Goal: Information Seeking & Learning: Learn about a topic

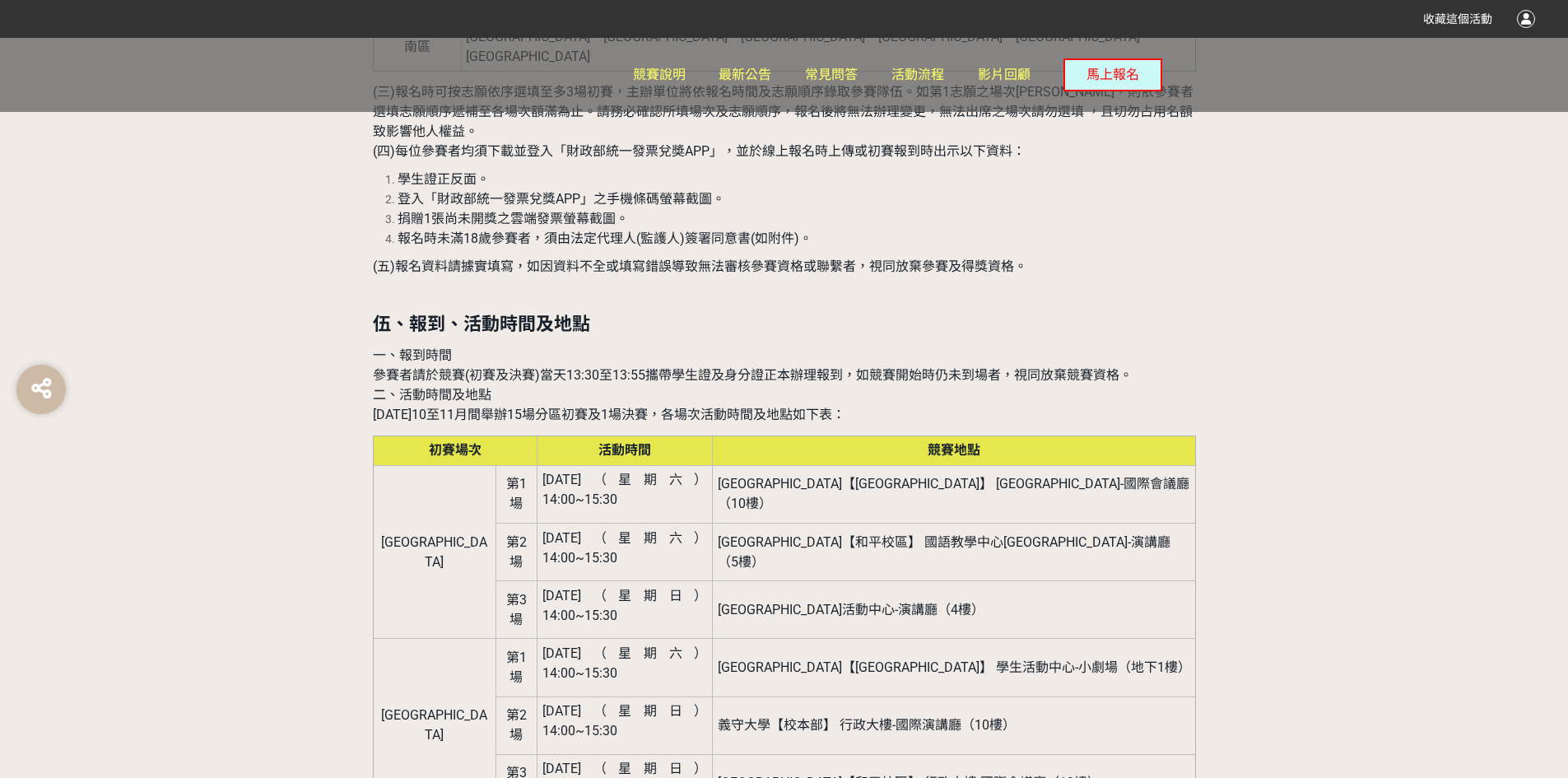
scroll to position [1894, 0]
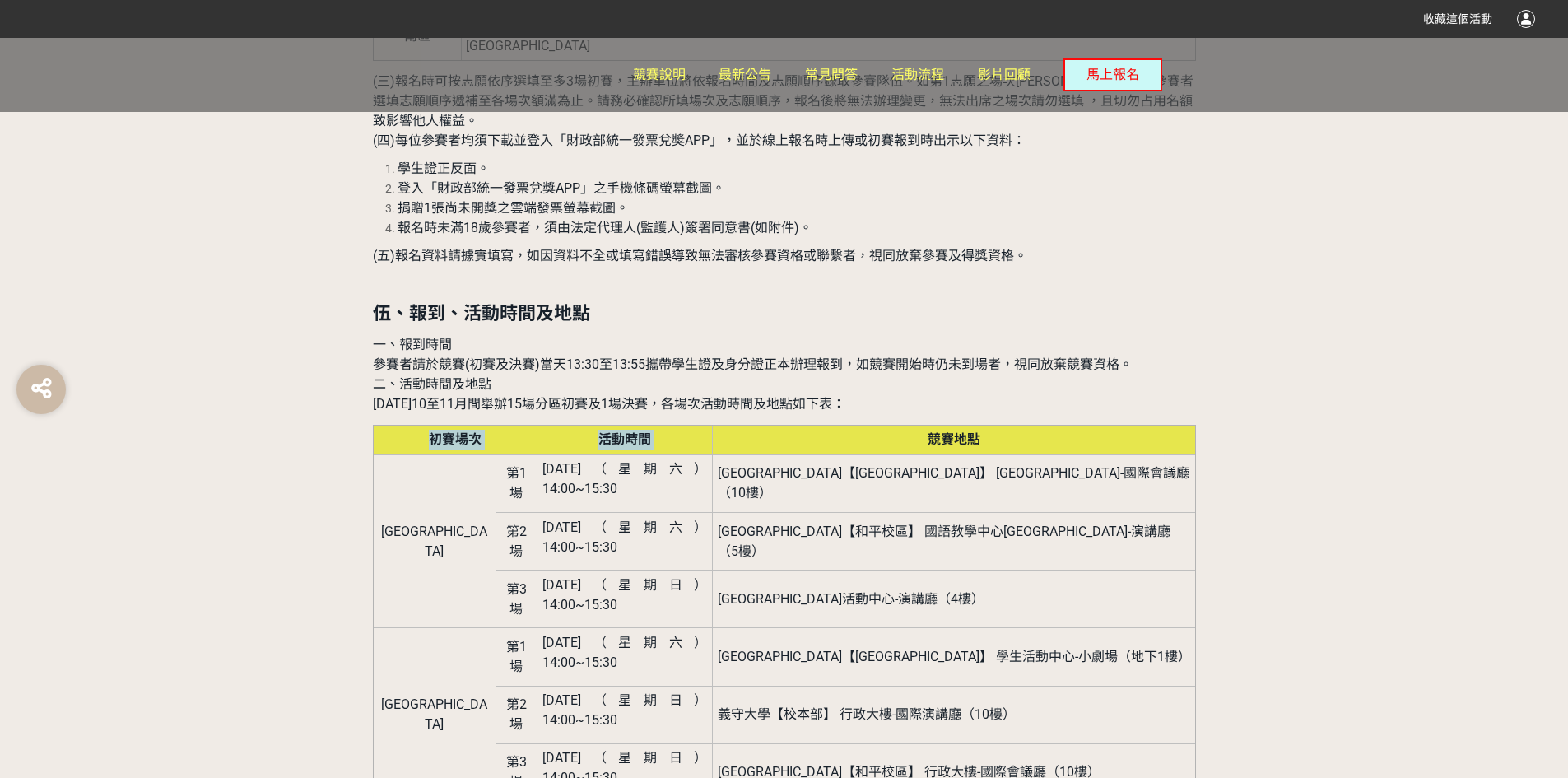
drag, startPoint x: 914, startPoint y: 300, endPoint x: 725, endPoint y: 313, distance: 189.4
click at [713, 424] on th "活動時間" at bounding box center [625, 439] width 175 height 29
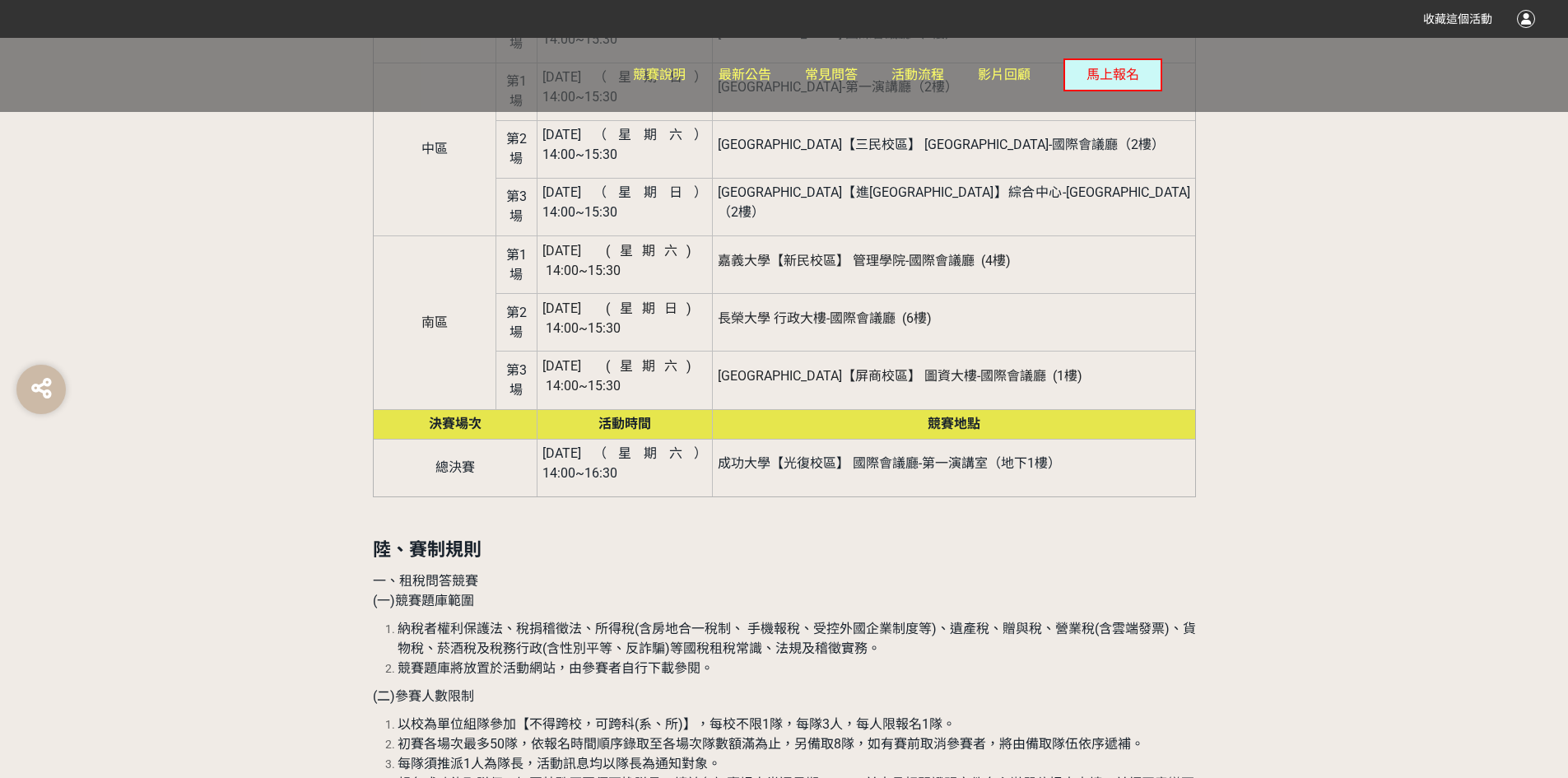
scroll to position [2882, 0]
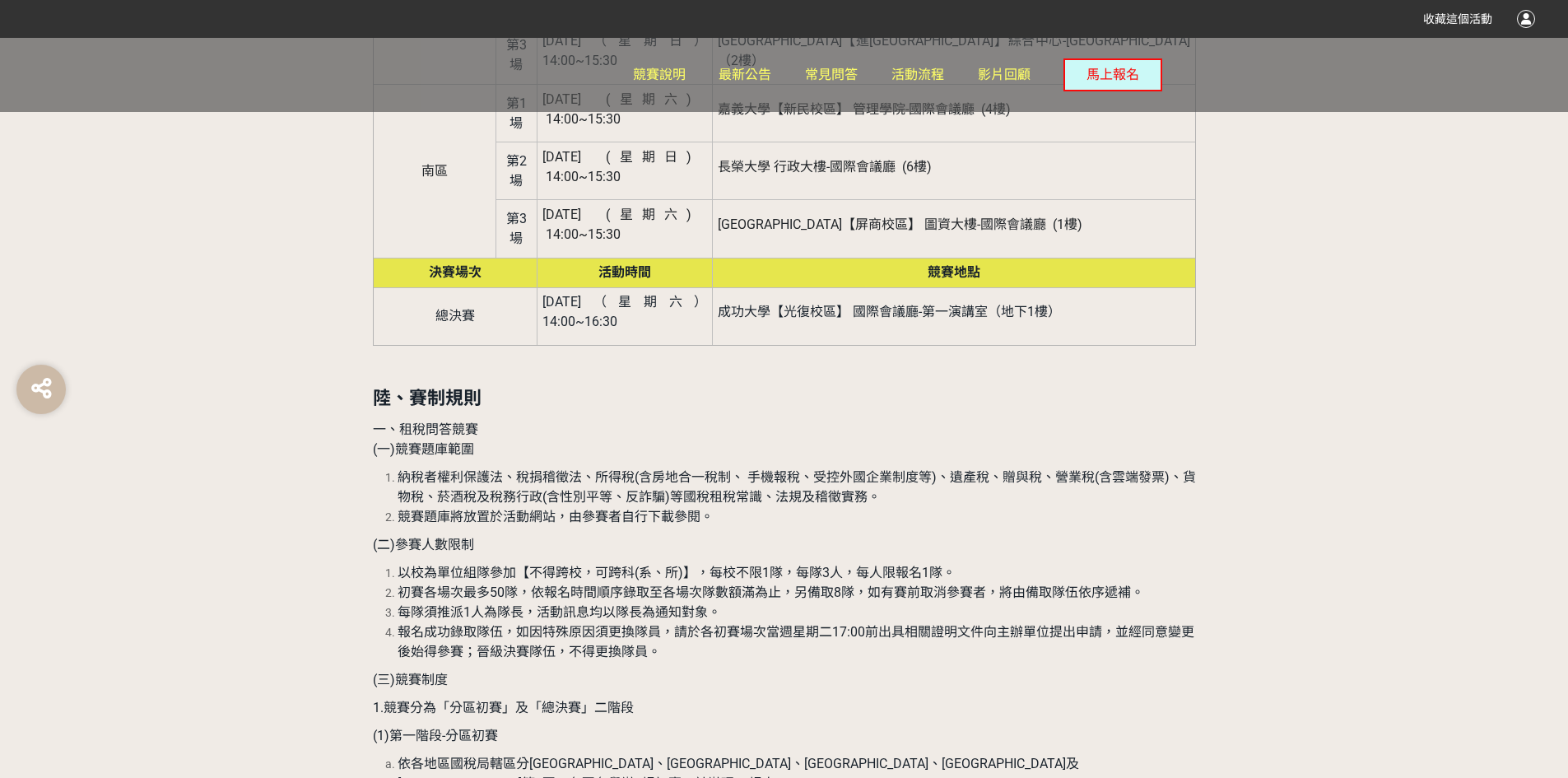
scroll to position [2963, 0]
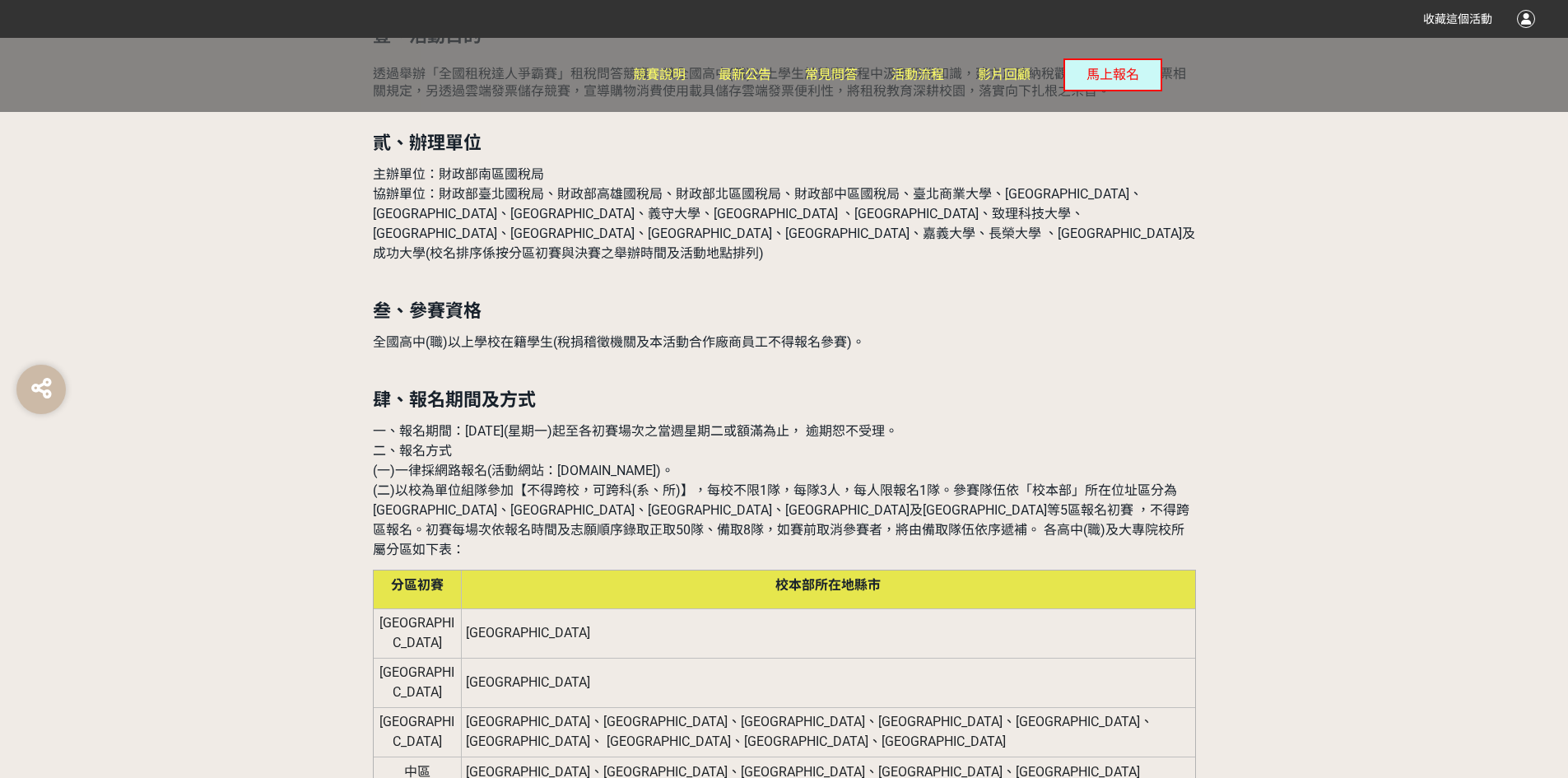
scroll to position [1261, 0]
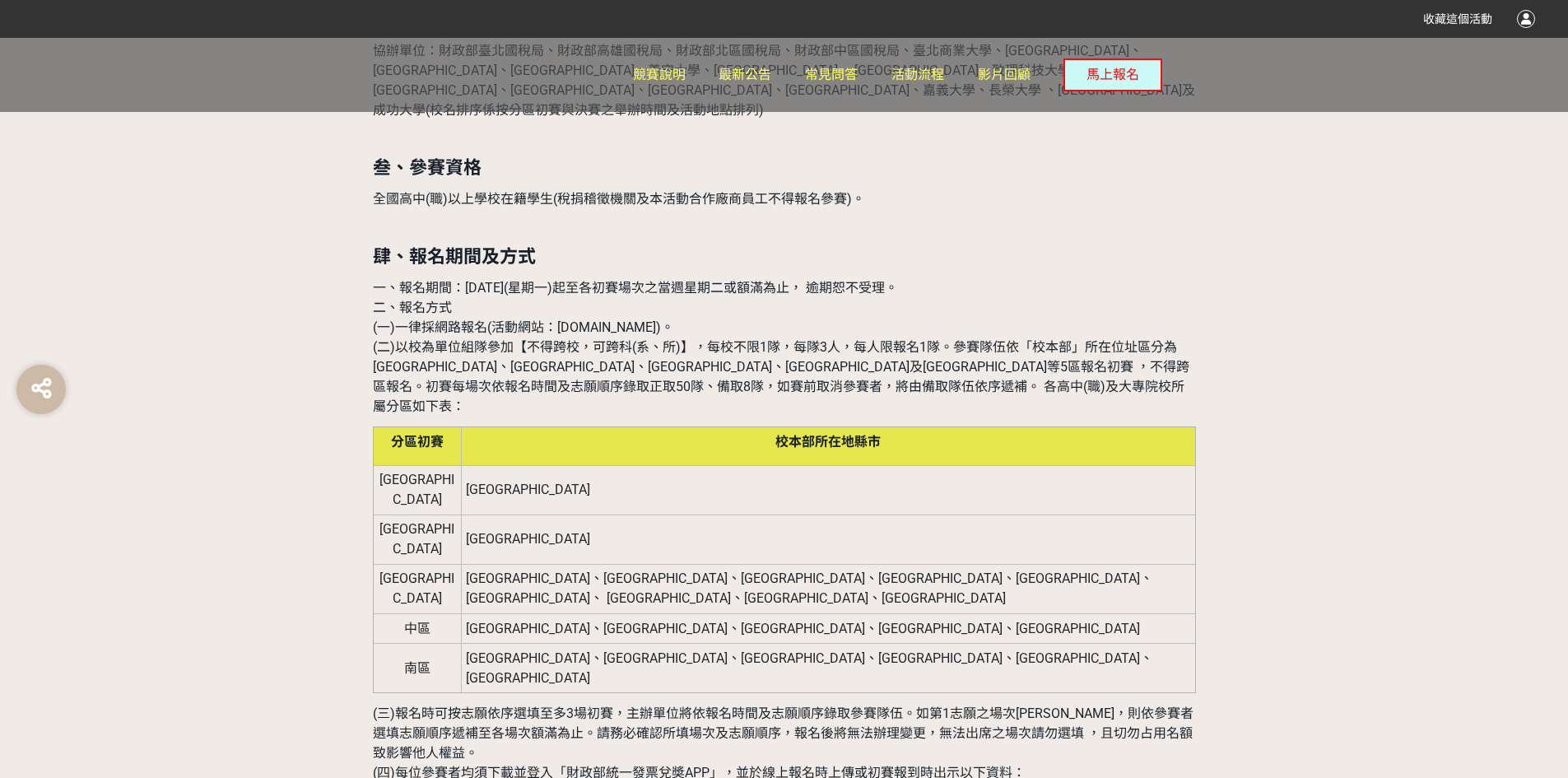
click at [690, 339] on span "(二)以校為單位組隊參加【不得跨校，可跨科(系、所)】，每校不限1隊，每隊3人，每人限報名1隊。參賽隊伍依「校本部」所在位址區分為[GEOGRAPHIC_DA…" at bounding box center [781, 377] width 817 height 75
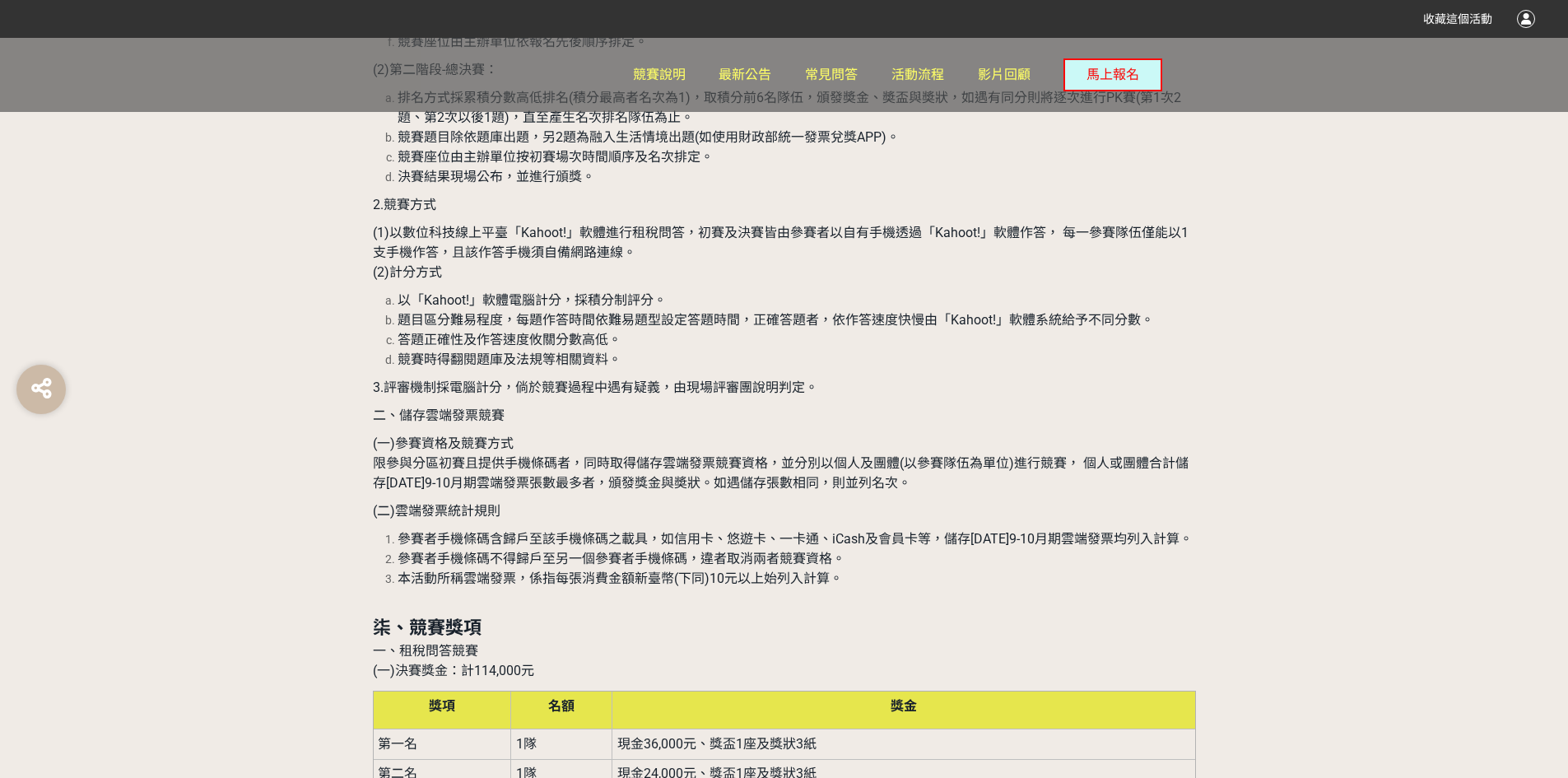
scroll to position [3813, 0]
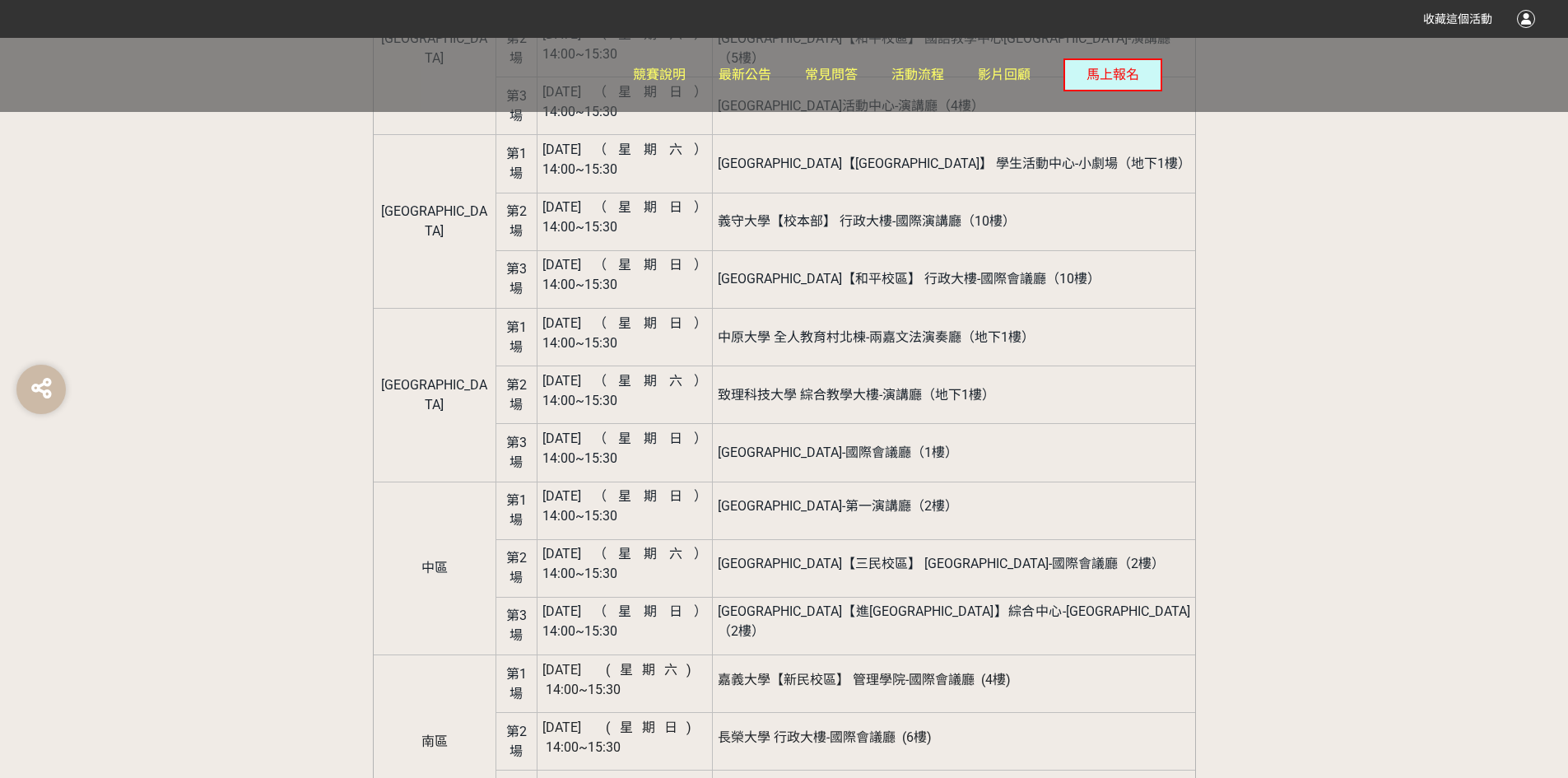
scroll to position [2387, 0]
drag, startPoint x: 686, startPoint y: 284, endPoint x: 652, endPoint y: 552, distance: 270.1
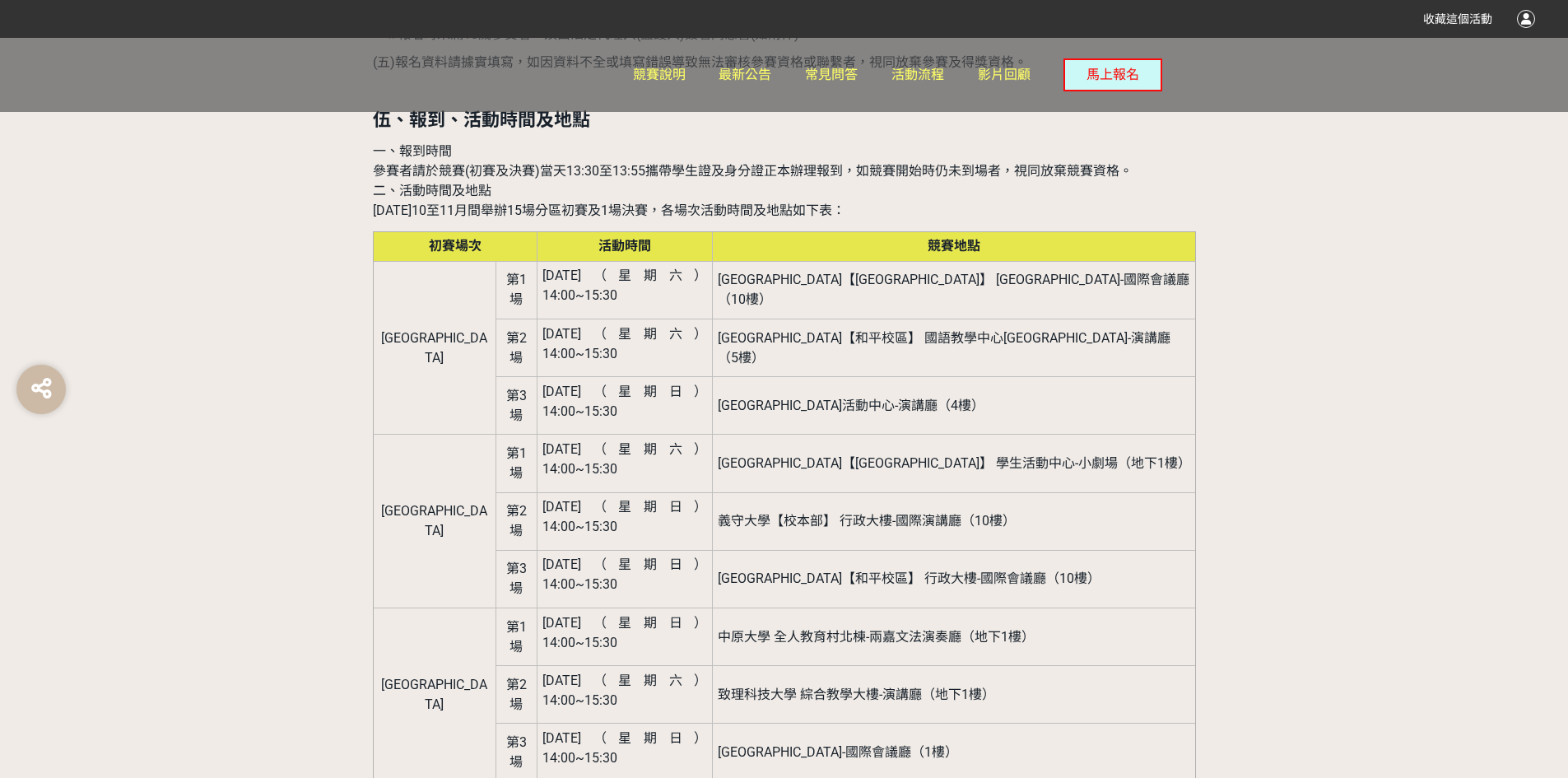
scroll to position [2058, 0]
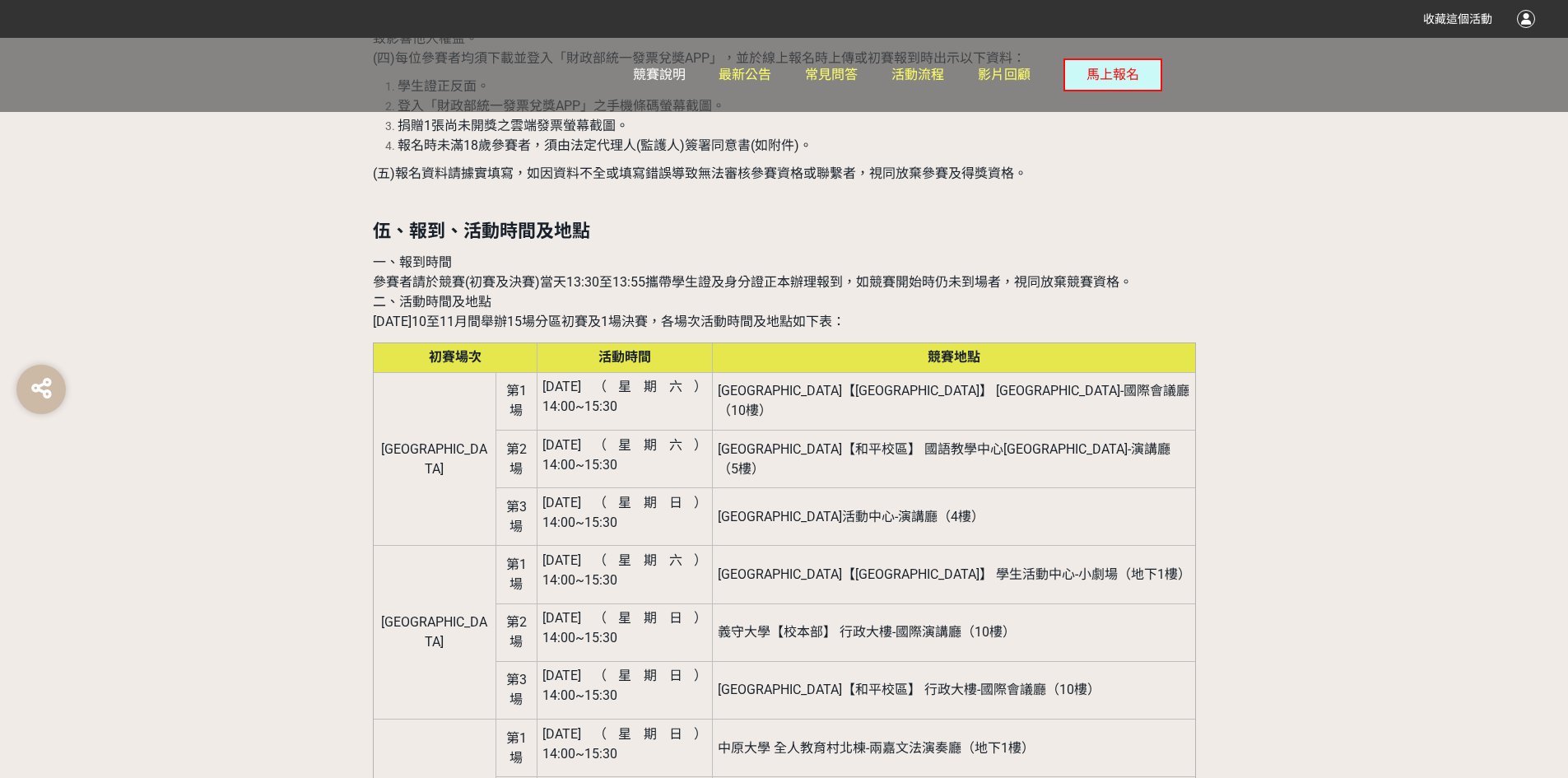
click at [644, 69] on span "競賽說明" at bounding box center [658, 74] width 52 height 16
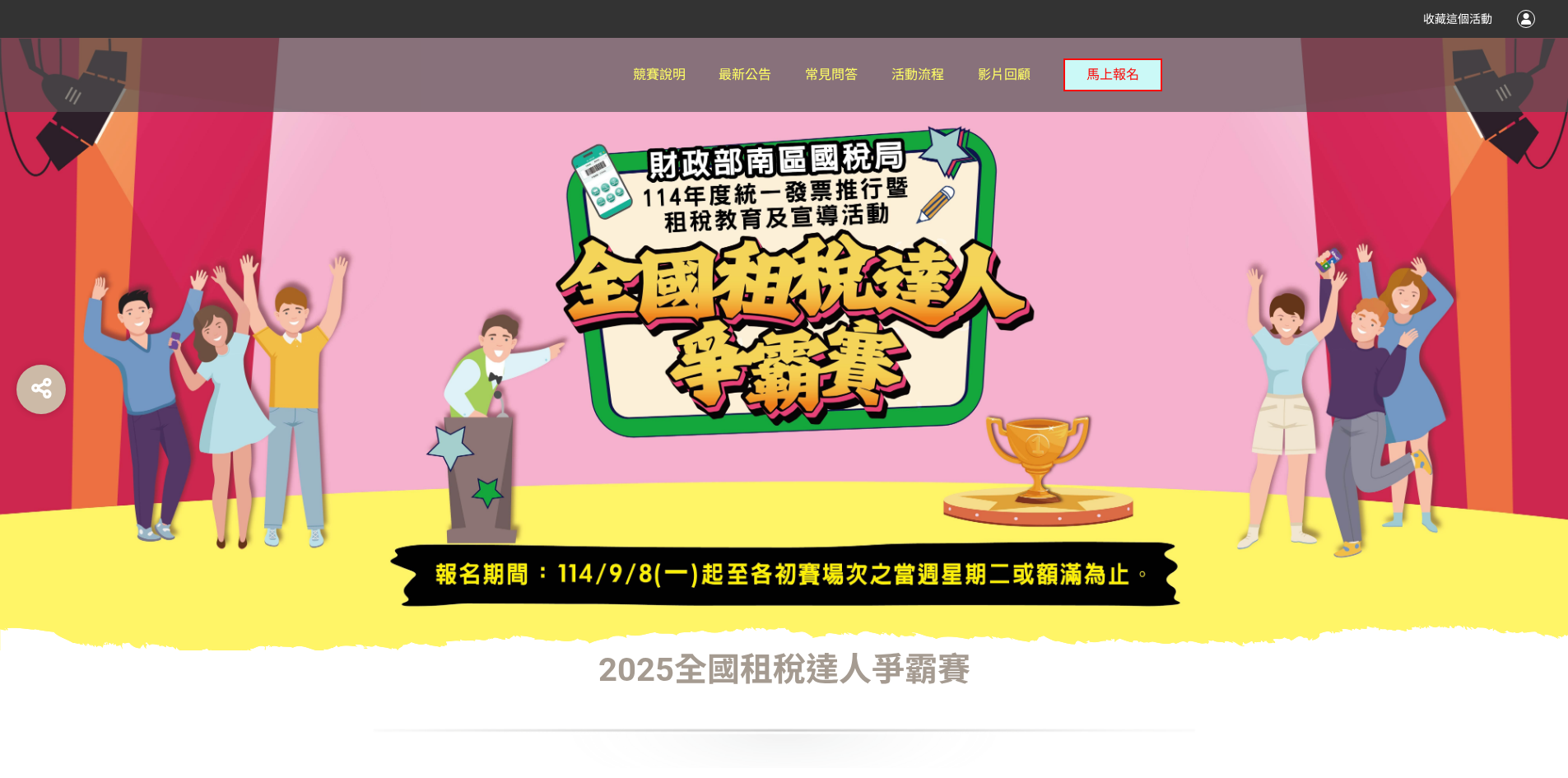
drag, startPoint x: 780, startPoint y: 33, endPoint x: 708, endPoint y: 43, distance: 72.7
click at [753, 87] on link "最新公告" at bounding box center [744, 75] width 52 height 74
click at [819, 75] on span "常見問答" at bounding box center [831, 74] width 52 height 16
click at [658, 74] on span "競賽說明" at bounding box center [658, 74] width 52 height 16
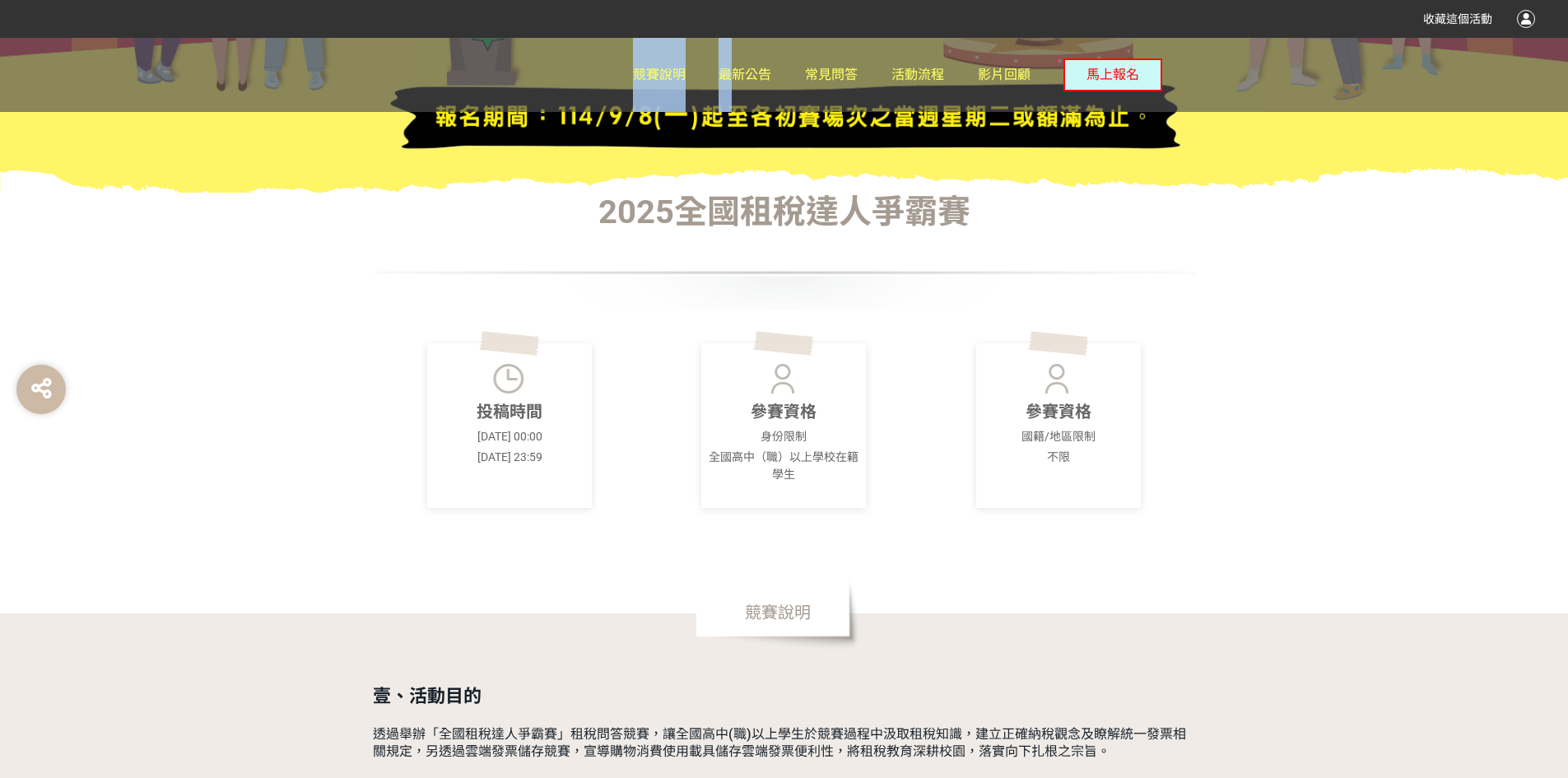
scroll to position [658, 0]
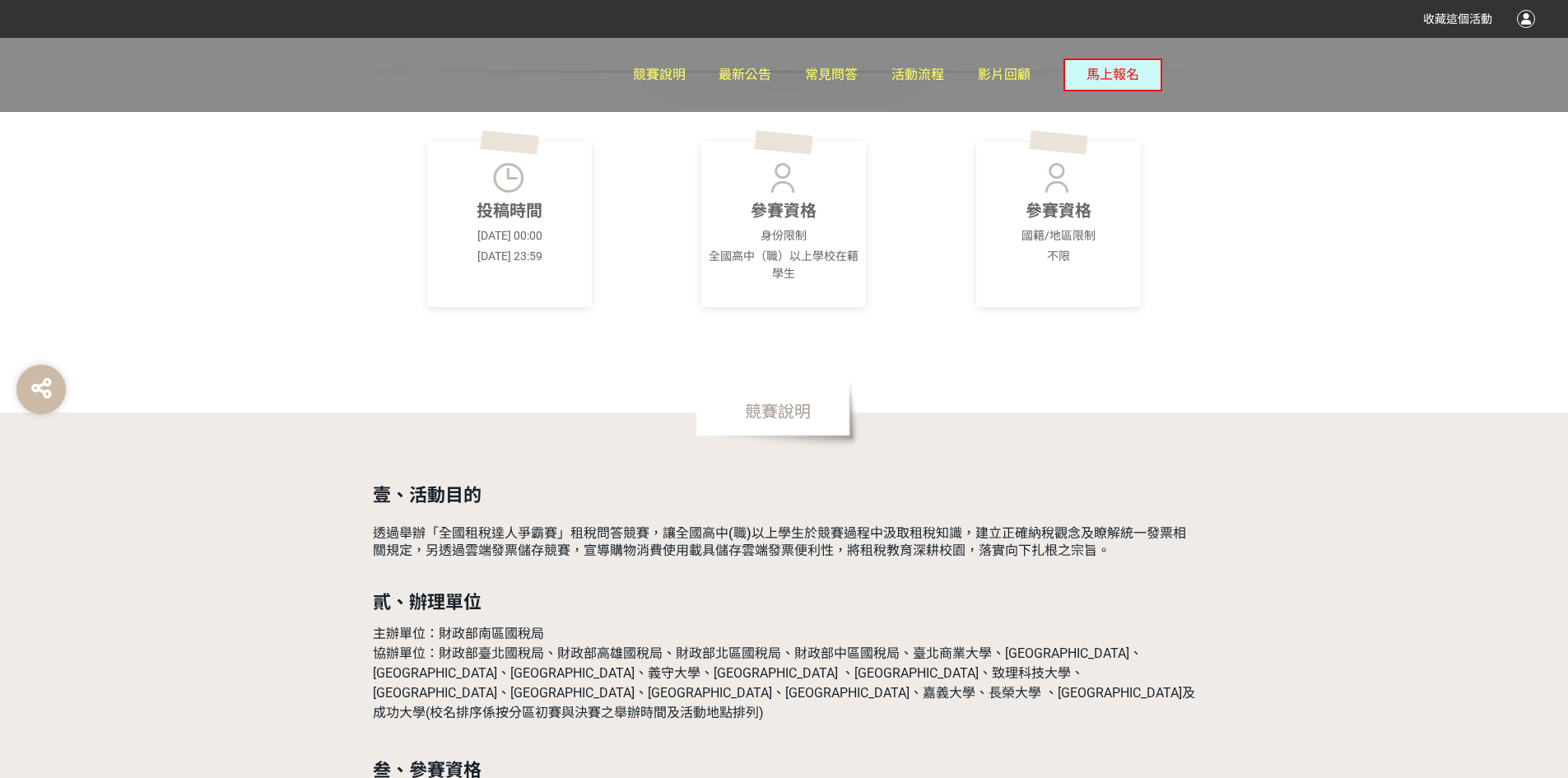
click at [594, 237] on div "投稿時間 [DATE] 00:00 [DATE] 23:59" at bounding box center [509, 225] width 274 height 165
click at [488, 258] on p "[DATE] 23:59" at bounding box center [509, 257] width 155 height 18
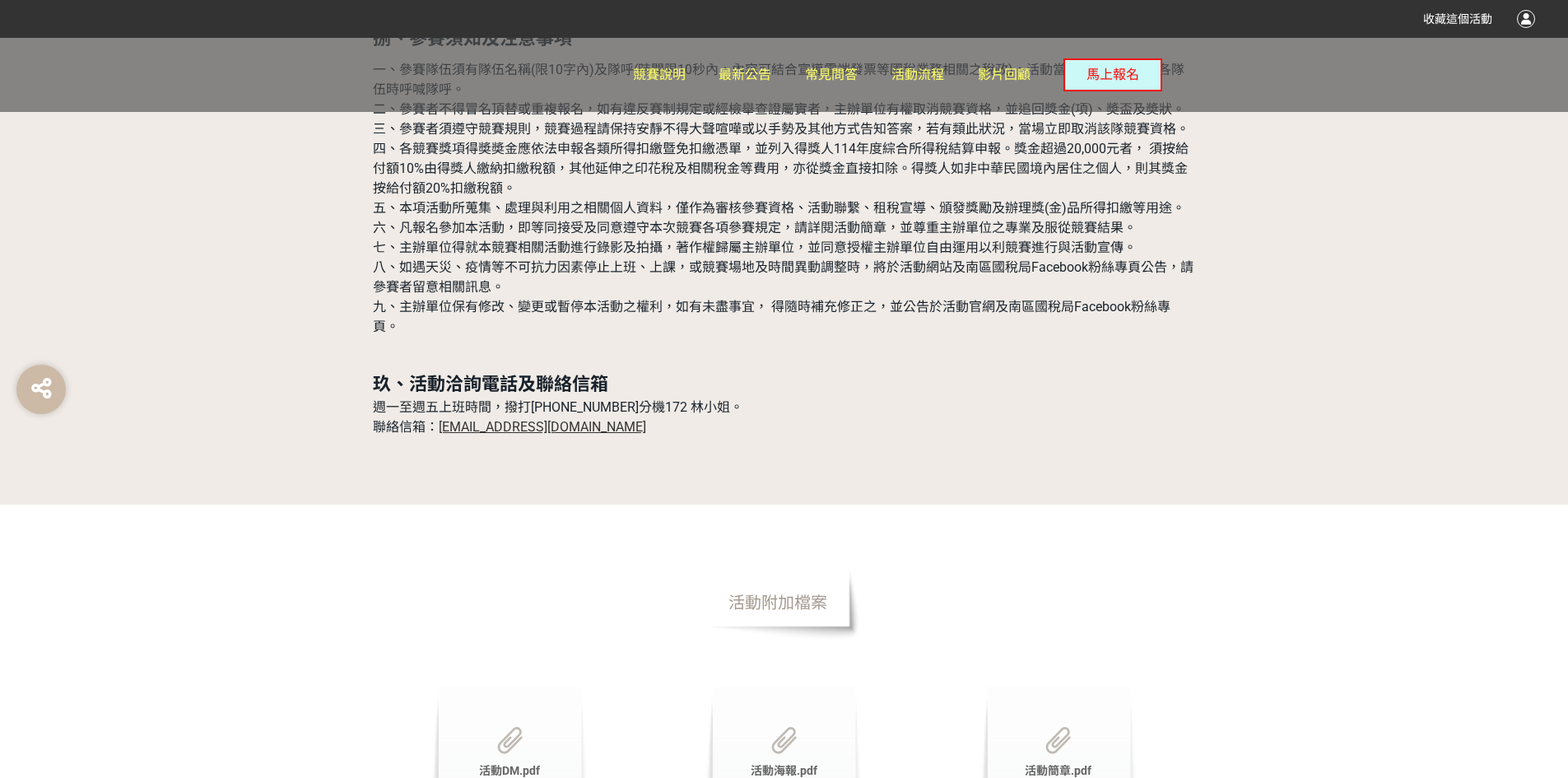
scroll to position [5186, 0]
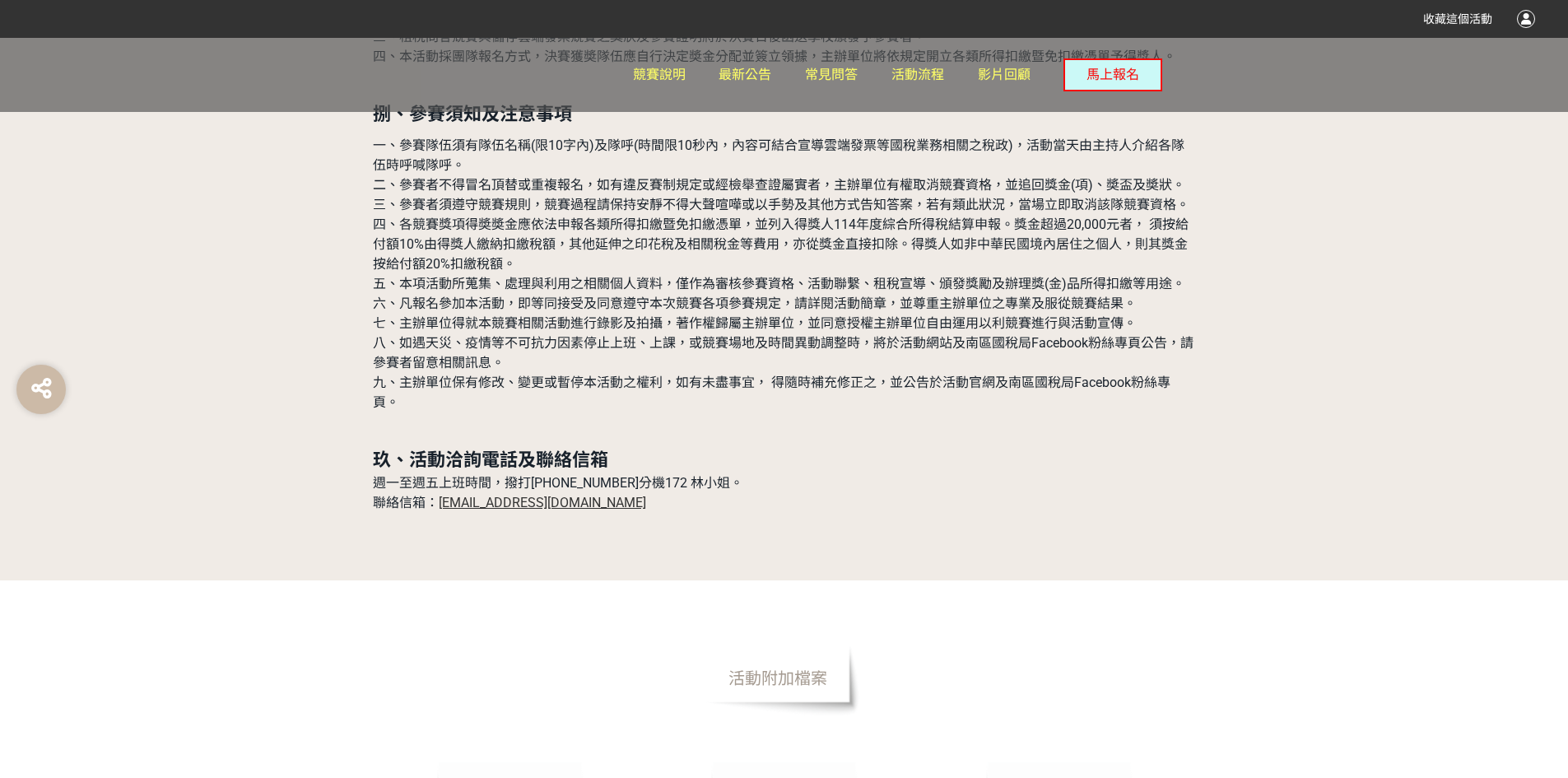
scroll to position [5104, 0]
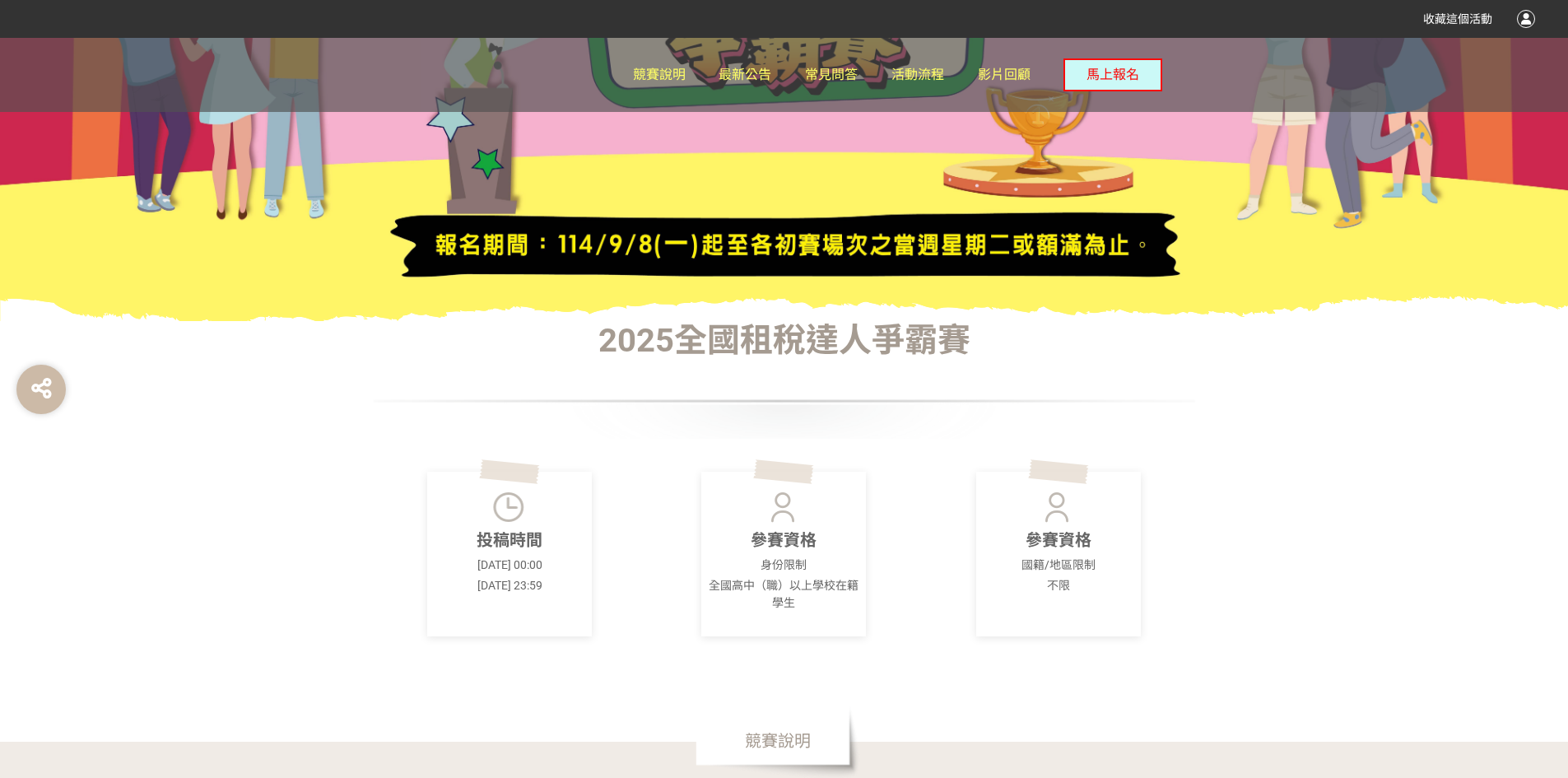
scroll to position [0, 0]
